Goal: Task Accomplishment & Management: Manage account settings

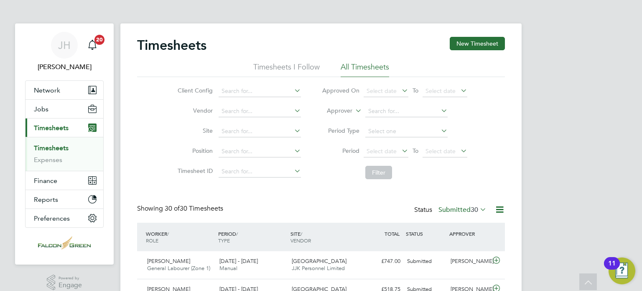
click at [38, 105] on span "Jobs" at bounding box center [41, 109] width 15 height 8
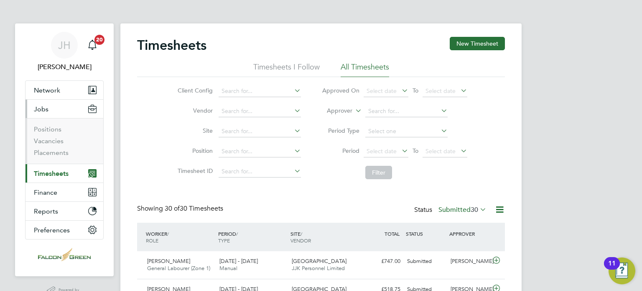
click at [44, 171] on span "Timesheets" at bounding box center [51, 173] width 35 height 8
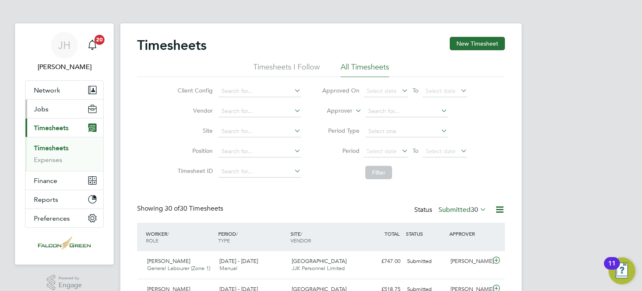
click at [42, 113] on button "Jobs" at bounding box center [65, 109] width 78 height 18
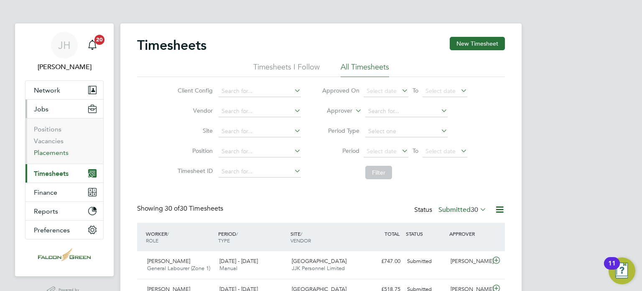
click at [51, 152] on link "Placements" at bounding box center [51, 152] width 35 height 8
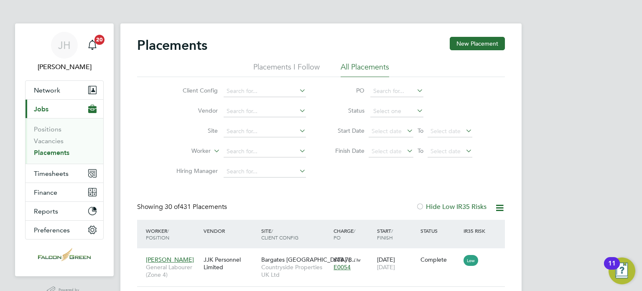
click at [156, 135] on div "Client Config Vendor Site Worker Hiring Manager PO Status Start Date Select dat…" at bounding box center [321, 129] width 368 height 105
click at [382, 112] on input at bounding box center [397, 111] width 53 height 12
click at [378, 125] on li "Active" at bounding box center [398, 122] width 54 height 11
type input "Active"
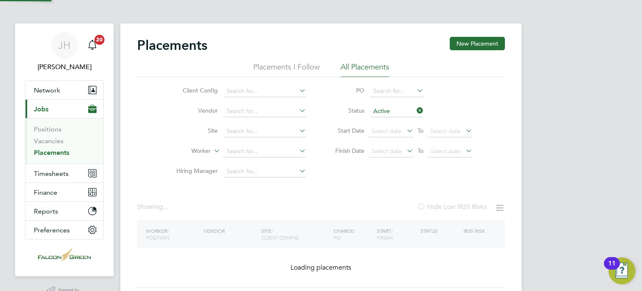
click at [363, 201] on div "Placements New Placement Placements I Follow All Placements Client Config Vendo…" at bounding box center [321, 162] width 368 height 250
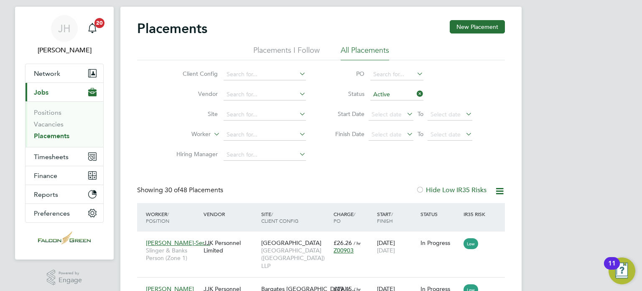
click at [497, 196] on icon at bounding box center [500, 191] width 10 height 10
click at [437, 209] on li "Download Placements Report" at bounding box center [458, 211] width 89 height 12
